Goal: Transaction & Acquisition: Purchase product/service

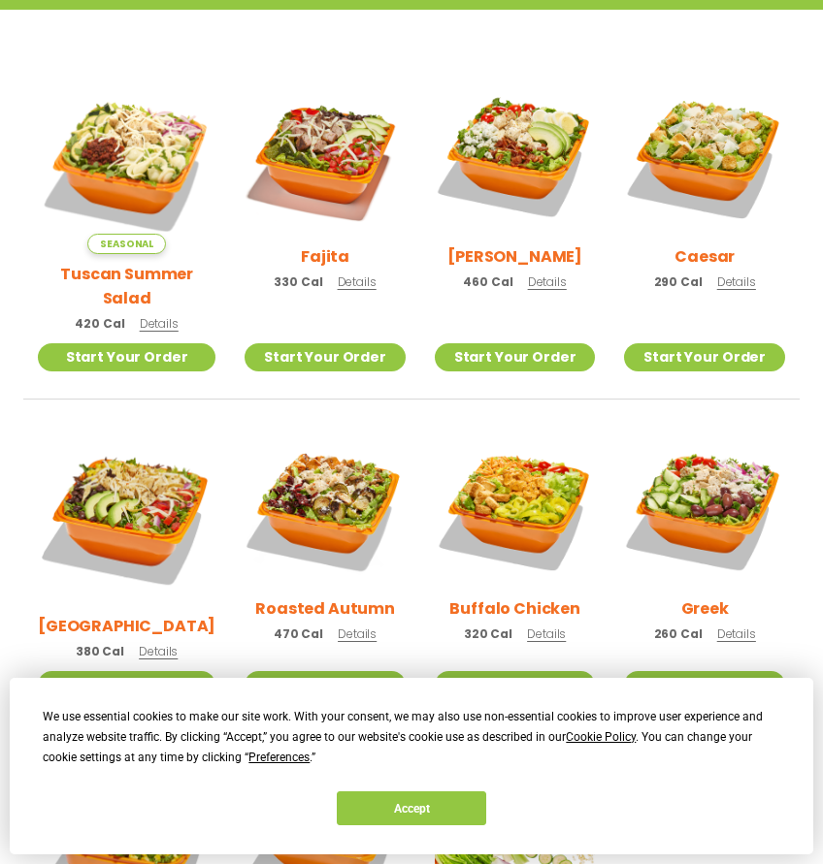
scroll to position [516, 0]
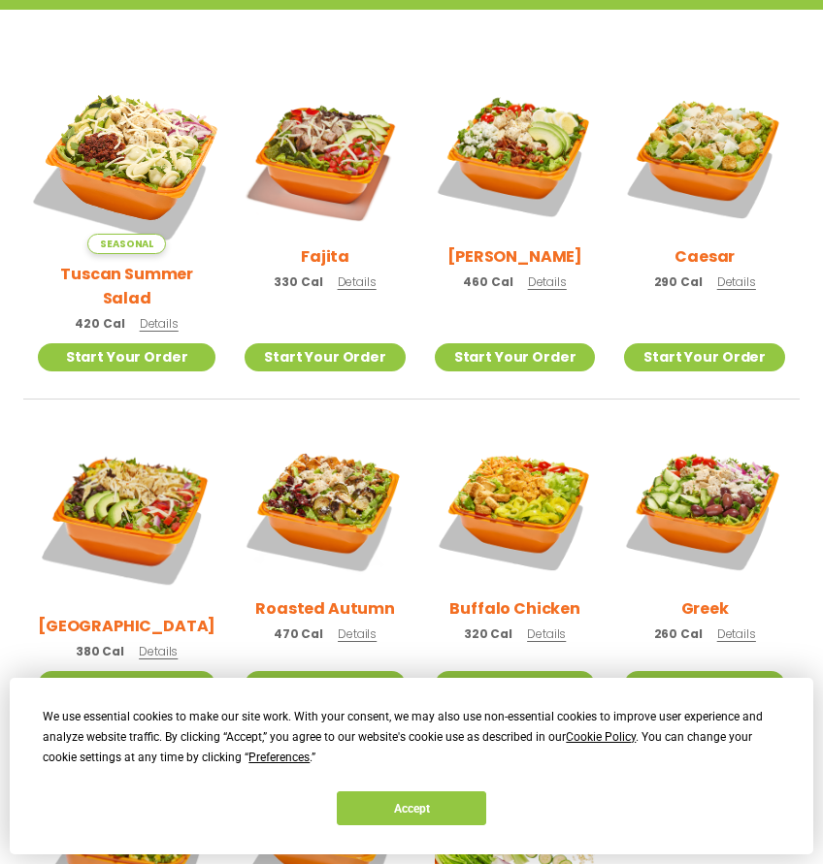
click at [151, 148] on img at bounding box center [126, 164] width 209 height 209
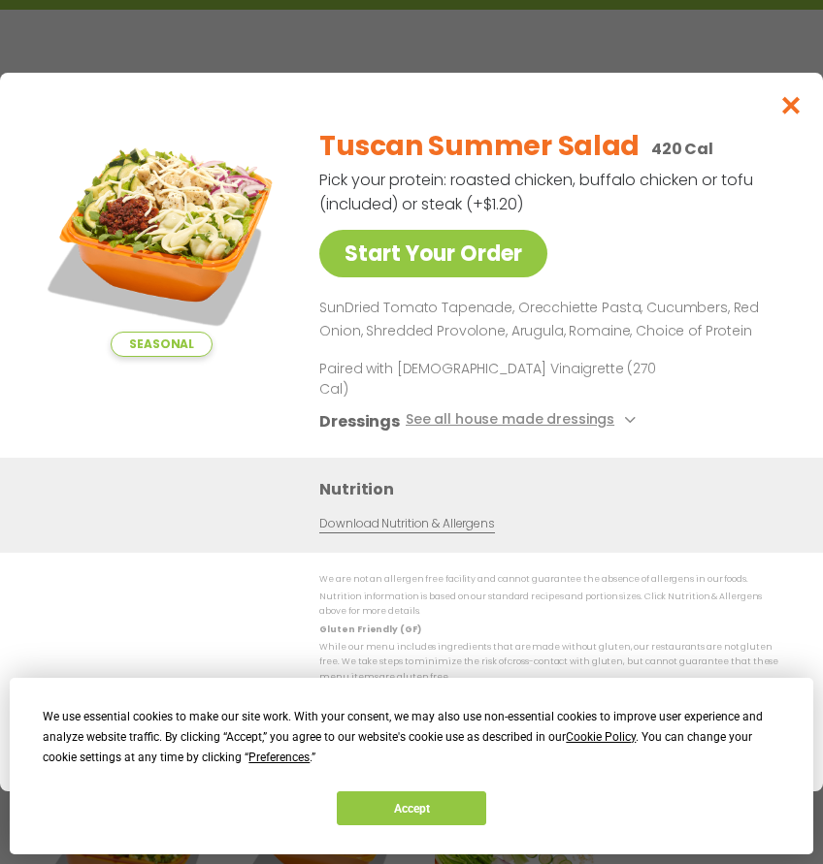
click at [794, 95] on icon "Close modal" at bounding box center [791, 105] width 24 height 20
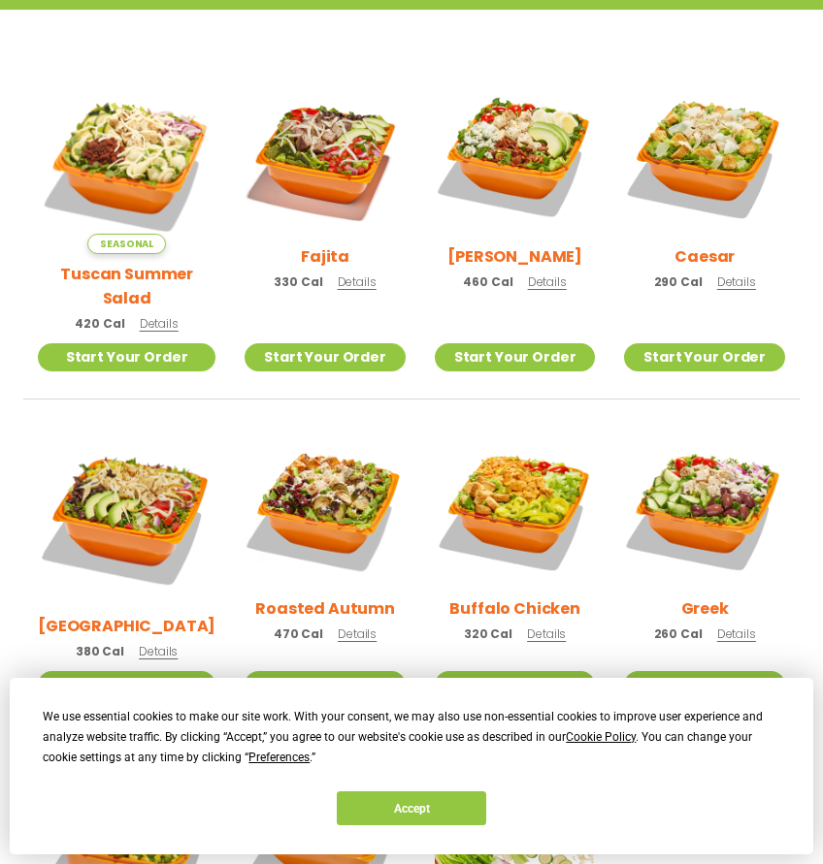
click at [344, 286] on span "Details" at bounding box center [357, 282] width 39 height 16
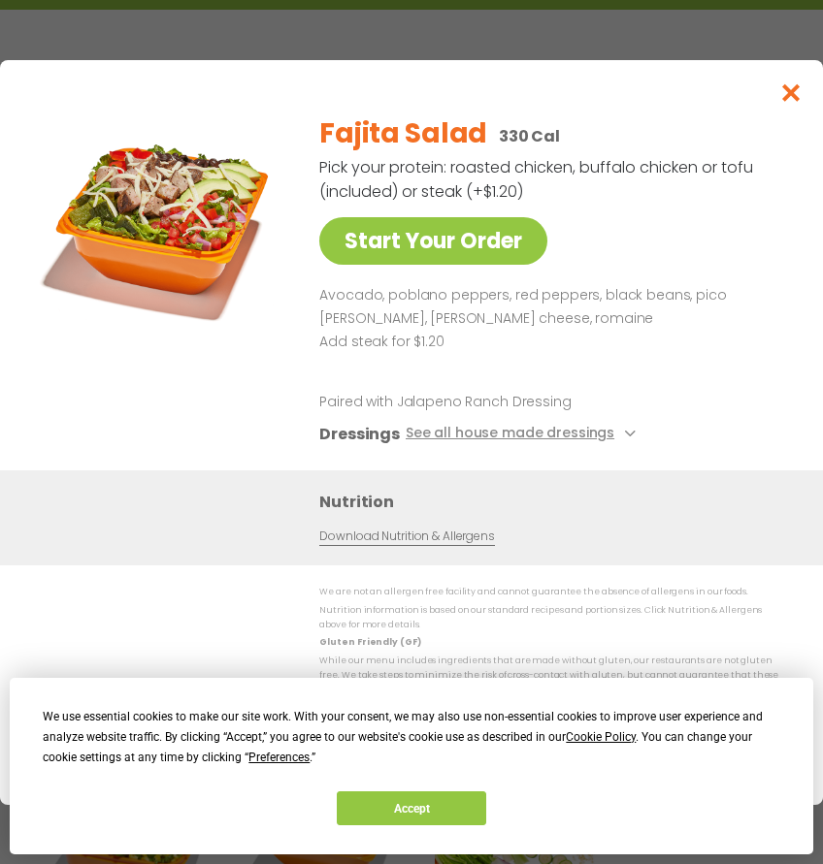
click at [795, 82] on icon "Close modal" at bounding box center [791, 92] width 24 height 20
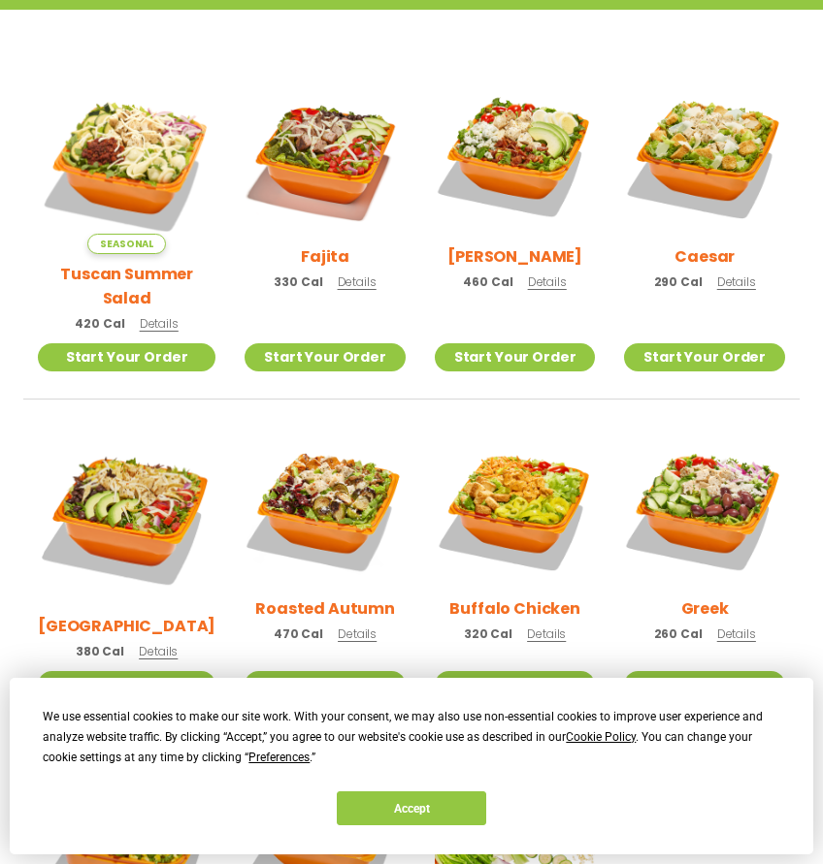
click at [739, 287] on span "Details" at bounding box center [736, 282] width 39 height 16
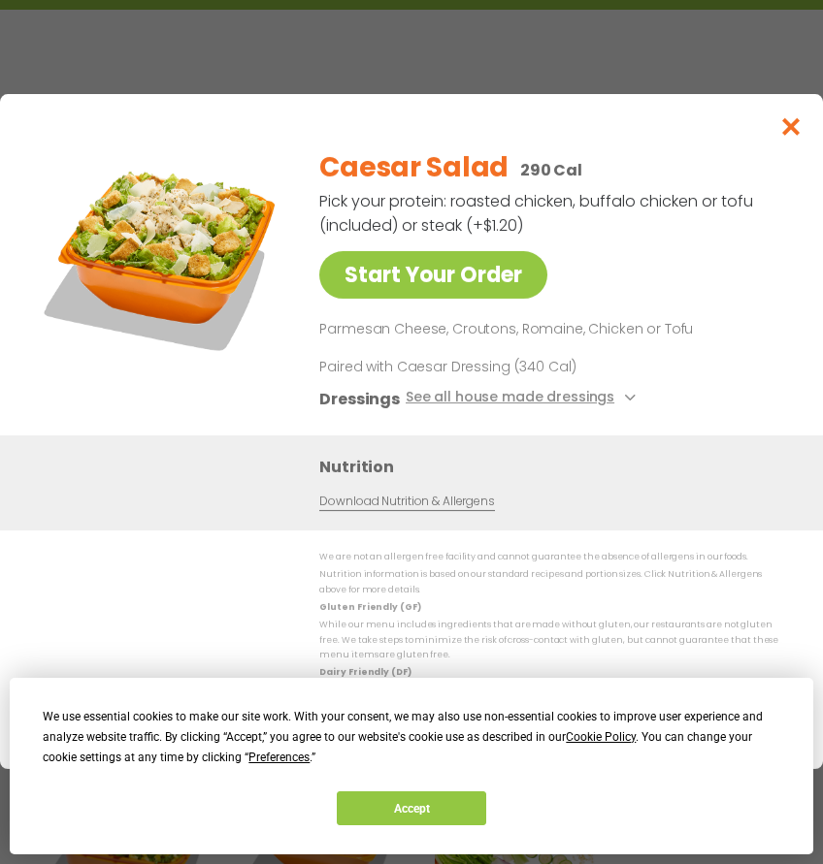
click at [793, 116] on icon "Close modal" at bounding box center [791, 126] width 24 height 20
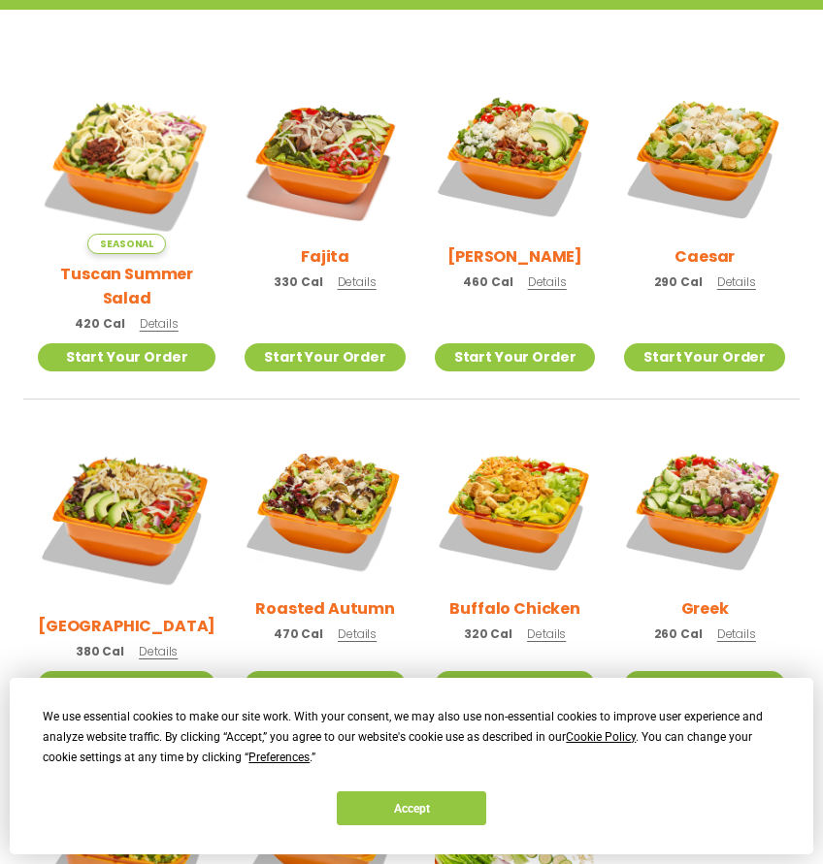
click at [509, 260] on h2 "[PERSON_NAME]" at bounding box center [514, 256] width 135 height 24
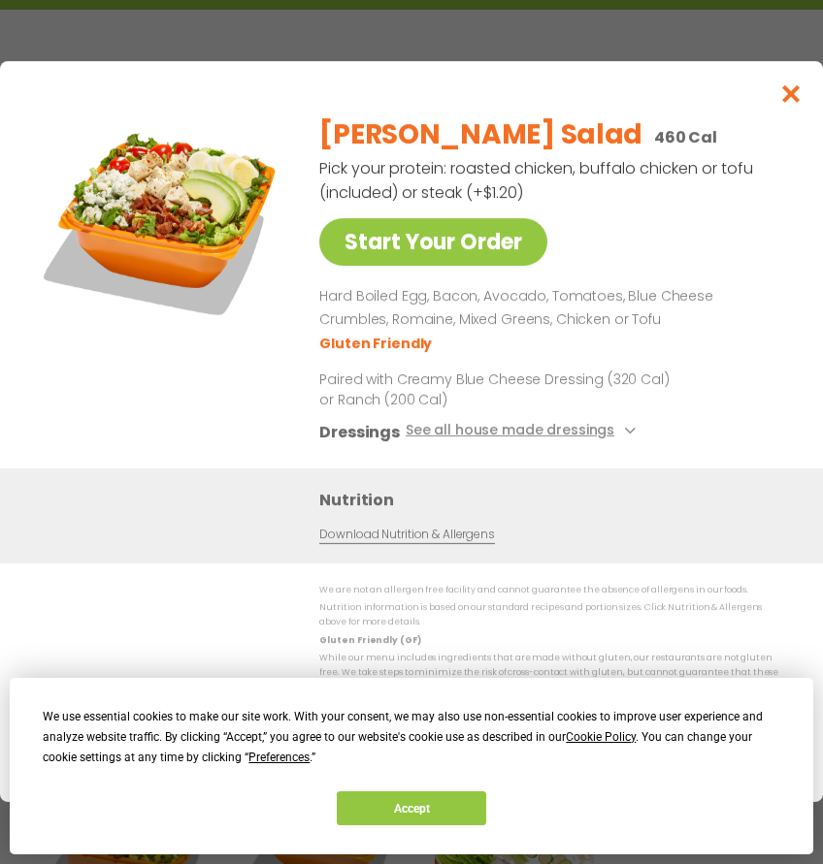
click at [795, 83] on icon "Close modal" at bounding box center [791, 93] width 24 height 20
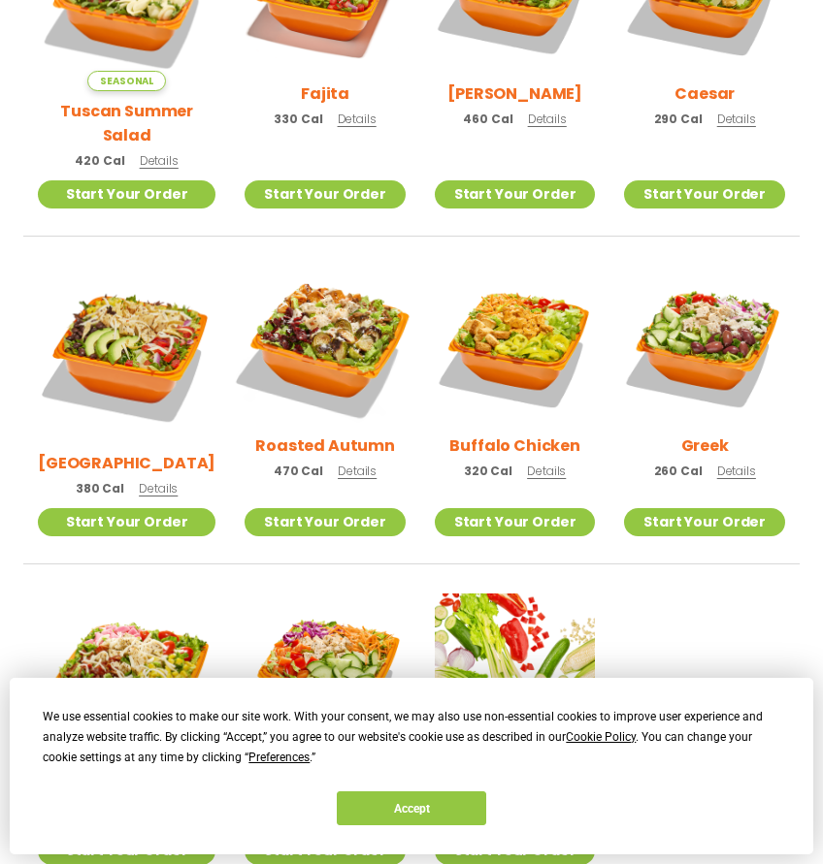
scroll to position [675, 0]
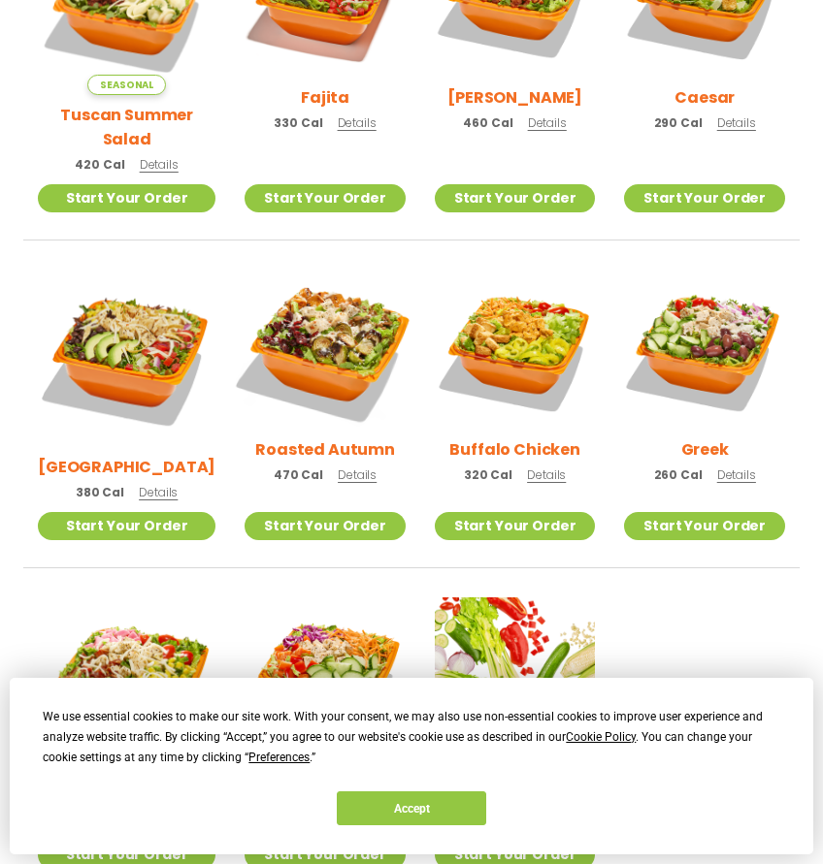
click at [322, 309] on img at bounding box center [325, 349] width 188 height 188
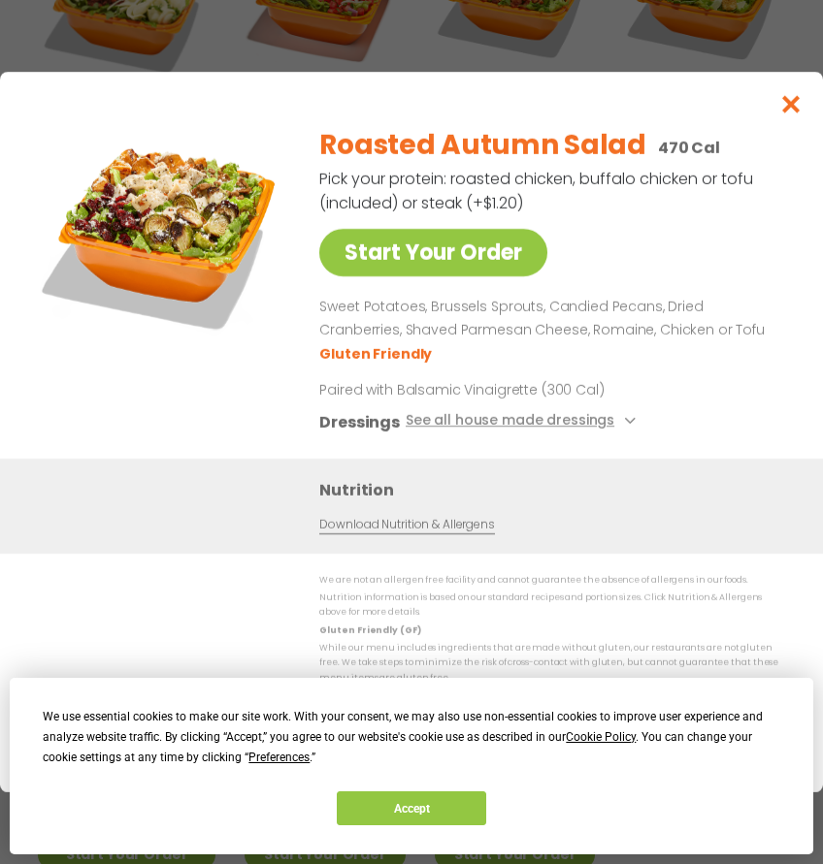
click at [547, 410] on button "See all house made dressings" at bounding box center [524, 422] width 236 height 24
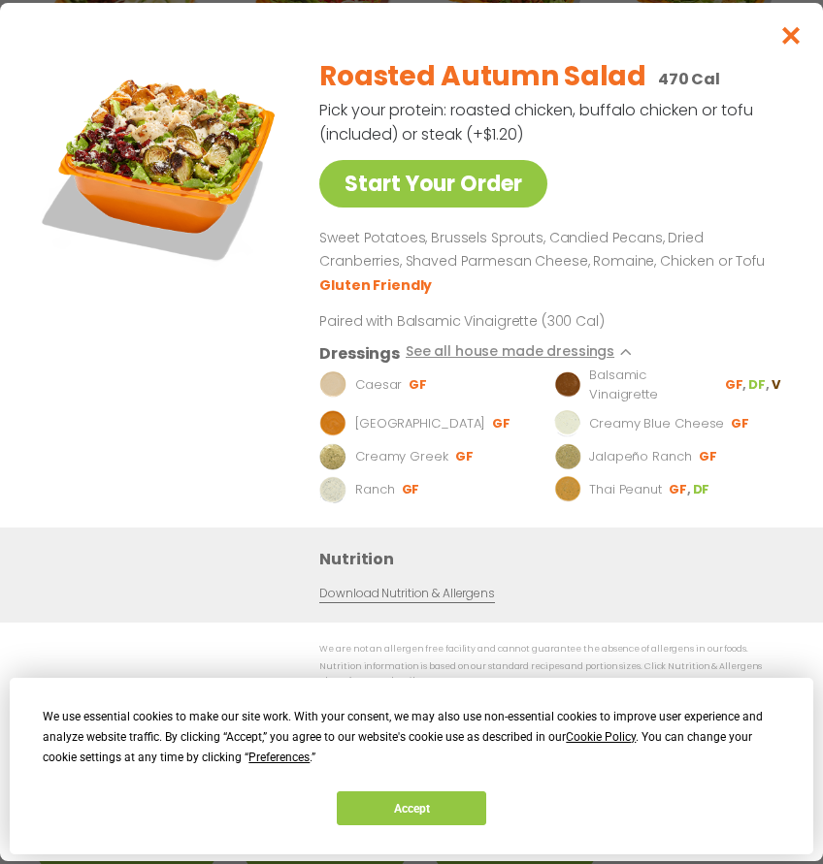
click at [336, 372] on img at bounding box center [332, 385] width 27 height 27
click at [373, 375] on p "Caesar" at bounding box center [378, 384] width 47 height 19
click at [624, 348] on icon at bounding box center [628, 352] width 8 height 8
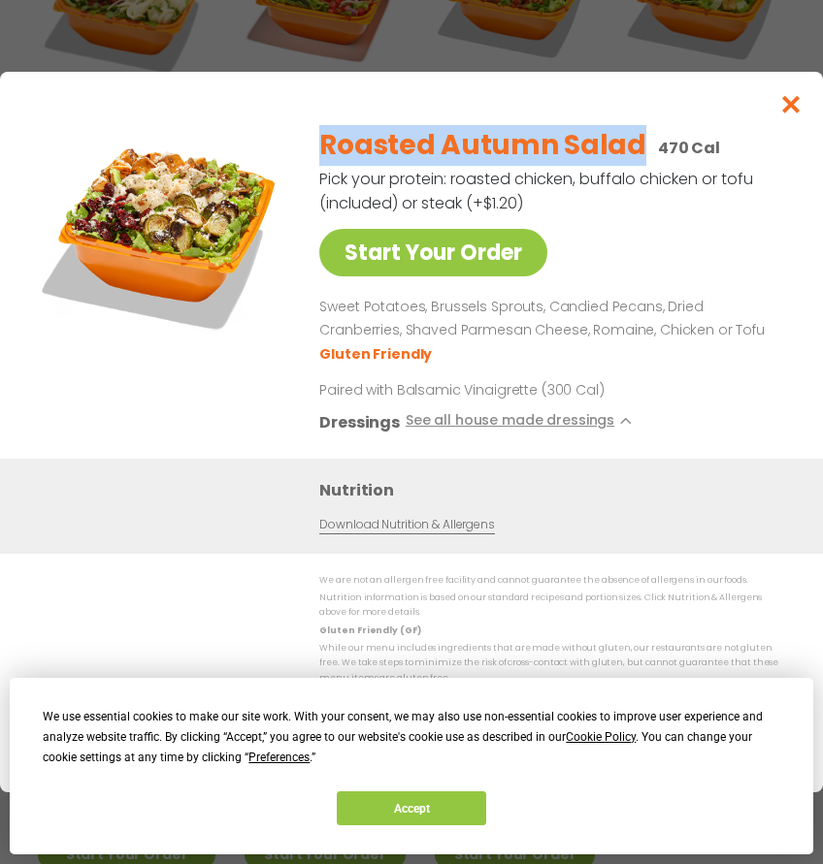
drag, startPoint x: 320, startPoint y: 109, endPoint x: 617, endPoint y: 122, distance: 297.2
click at [637, 125] on div "Roasted Autumn Salad 470 Cal" at bounding box center [550, 145] width 462 height 41
copy h2 "Roasted Autumn Salad"
click at [473, 229] on link "Start Your Order" at bounding box center [433, 253] width 228 height 48
